Goal: Information Seeking & Learning: Learn about a topic

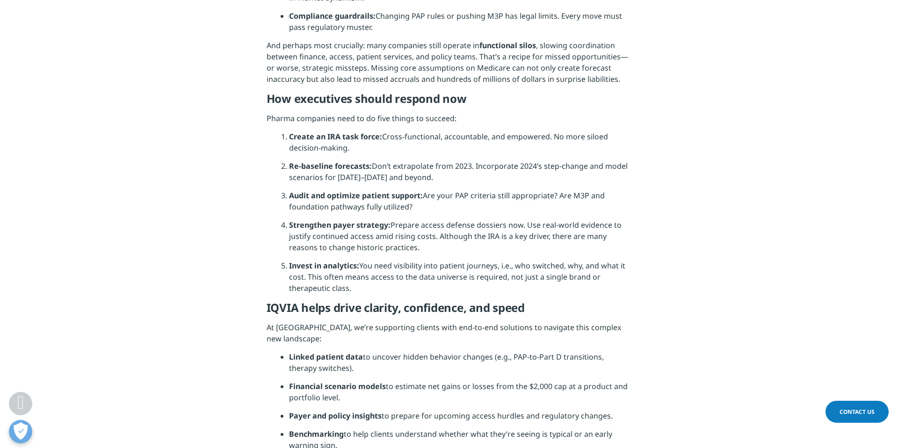
scroll to position [1619, 0]
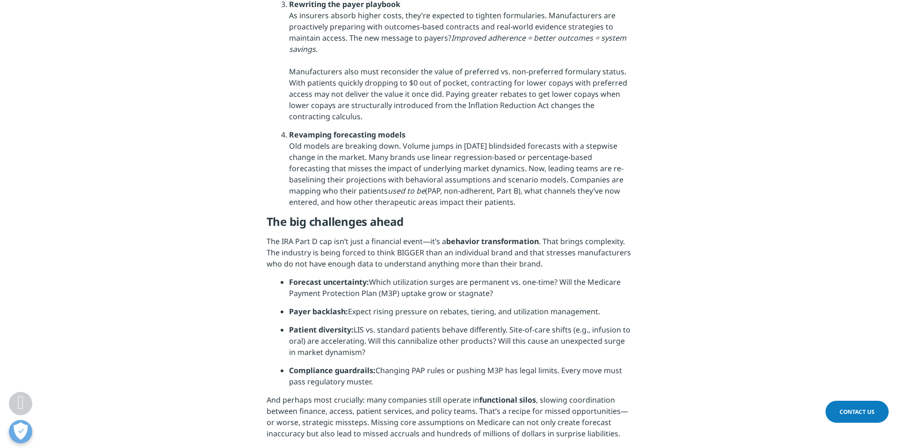
drag, startPoint x: 347, startPoint y: 270, endPoint x: 289, endPoint y: 260, distance: 58.8
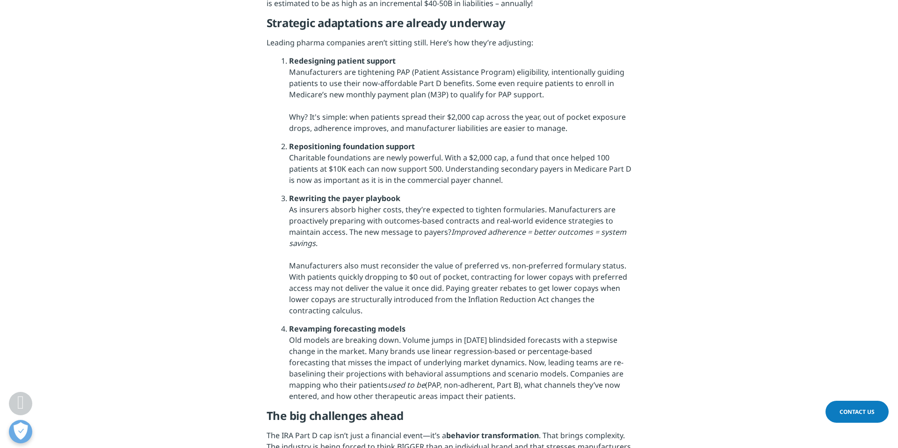
copy li "One top-10 pharma company forecasts $1.5B in annual IRA-related losses because …"
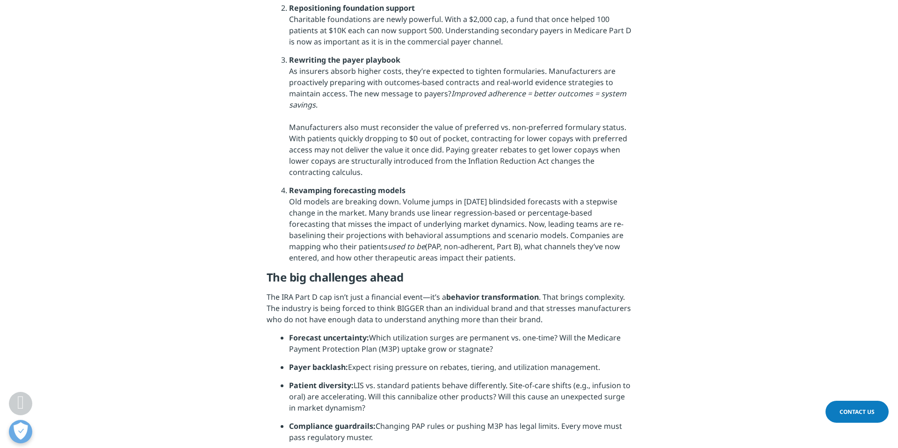
scroll to position [1755, 0]
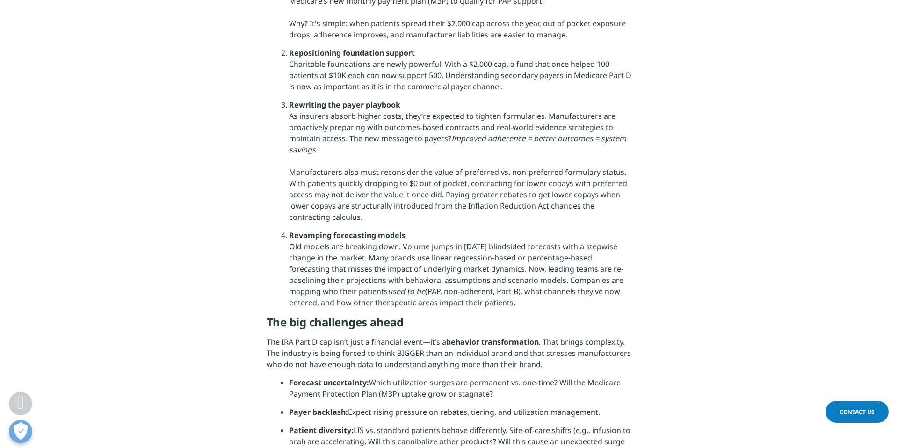
scroll to position [1715, 0]
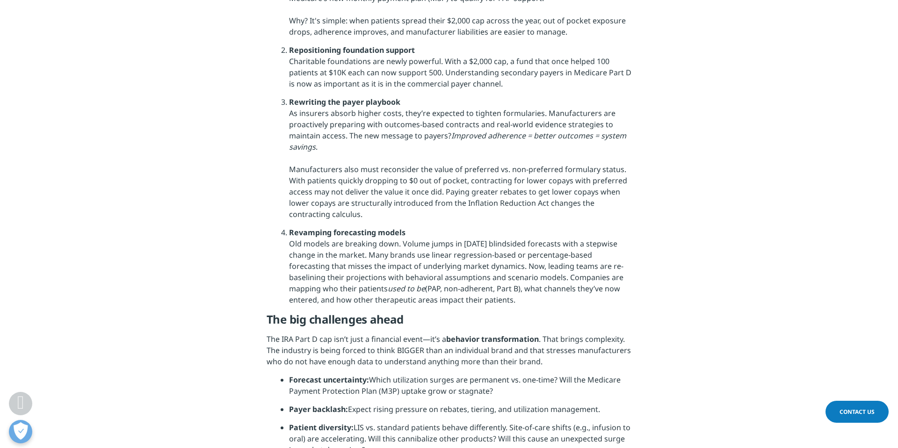
drag, startPoint x: 264, startPoint y: 247, endPoint x: 483, endPoint y: 289, distance: 223.3
copy p "For the Medicare Part D payer, this plays out at an even grander scale. For exa…"
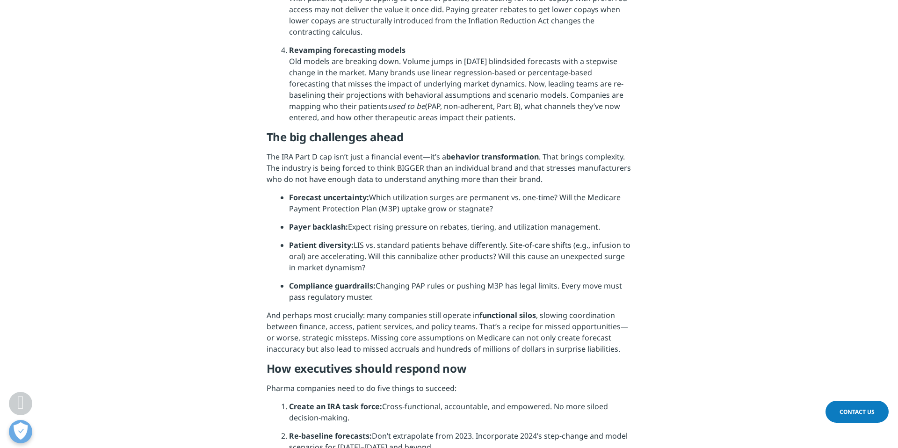
scroll to position [1898, 0]
drag, startPoint x: 558, startPoint y: 192, endPoint x: 288, endPoint y: 166, distance: 270.5
copy li "Manufacturers are tightening PAP (Patient Assistance Program) eligibility, inte…"
drag, startPoint x: 574, startPoint y: 227, endPoint x: 291, endPoint y: 170, distance: 288.1
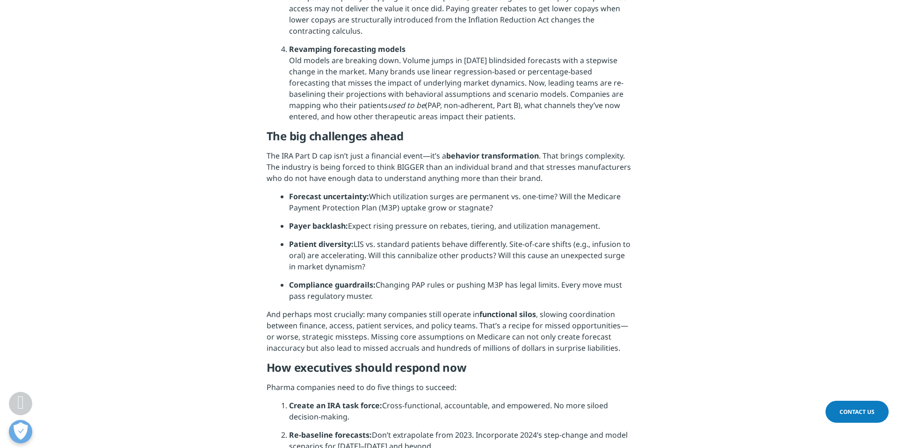
copy li "Manufacturers are tightening PAP (Patient Assistance Program) eligibility, inte…"
drag, startPoint x: 506, startPoint y: 278, endPoint x: 294, endPoint y: 256, distance: 213.8
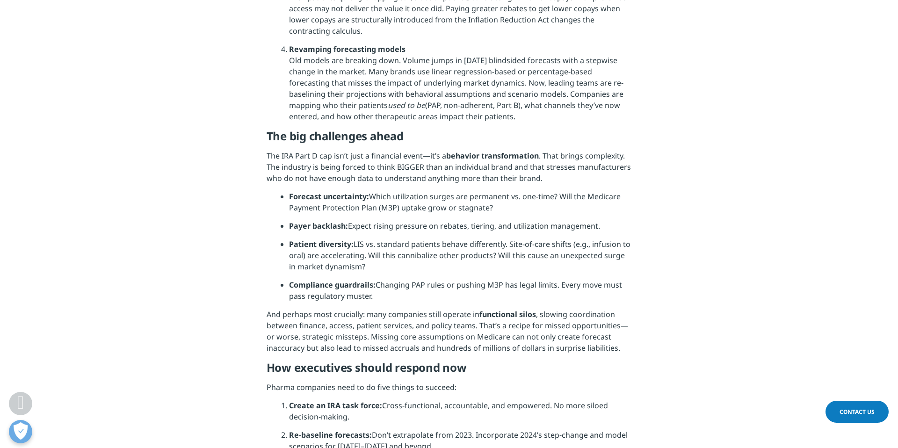
copy li "Charitable foundations are newly powerful. With a $2,000 cap, a fund that once …"
